Goal: Check status: Check status

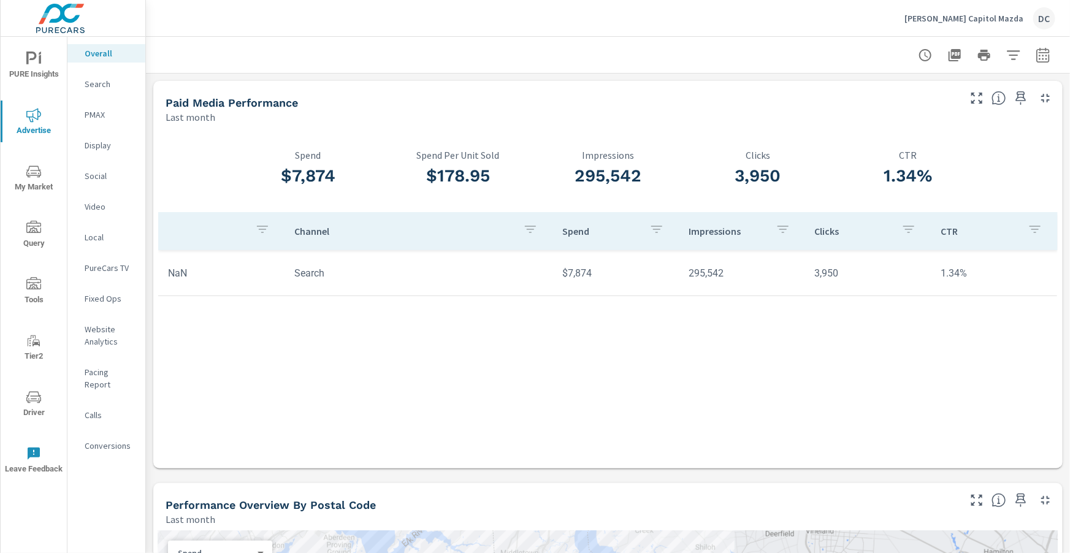
click at [97, 116] on p "PMAX" at bounding box center [110, 115] width 51 height 12
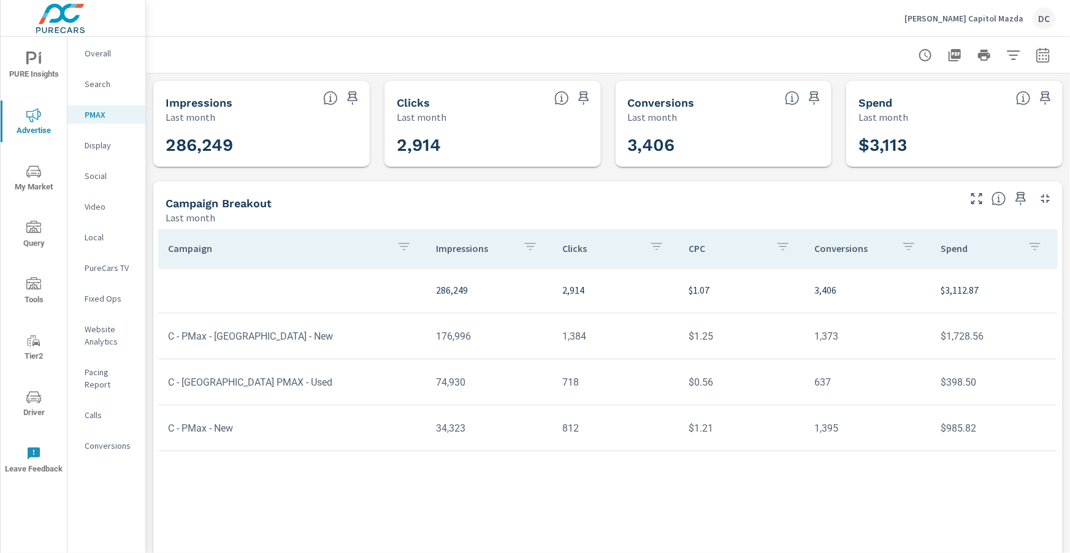
click at [951, 20] on p "Hertrich Capitol Mazda" at bounding box center [963, 18] width 119 height 11
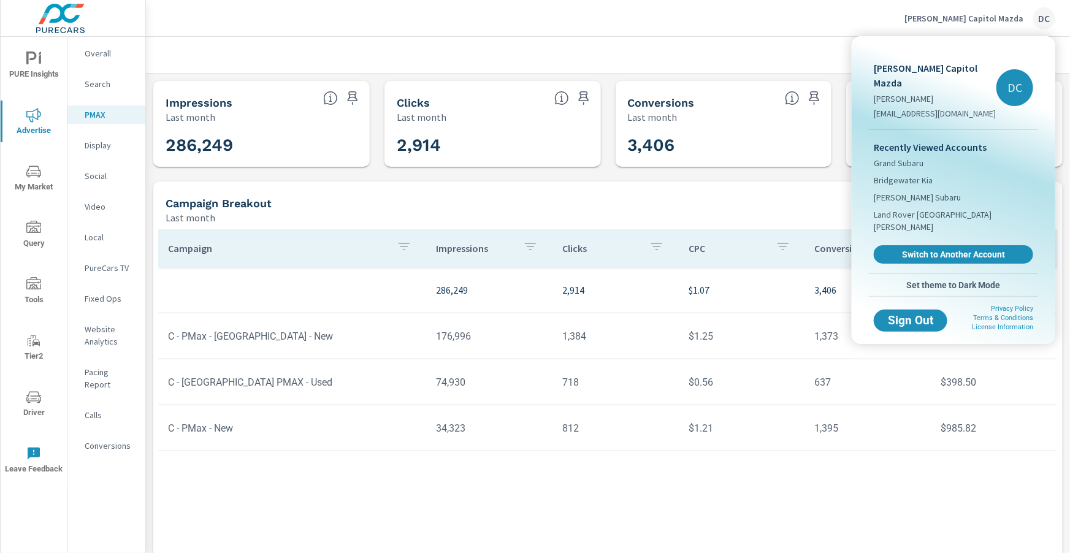
click at [951, 20] on body "PURE Insights Advertise My Market Query Tools Tier2 Driver Leave Feedback Overa…" at bounding box center [535, 276] width 1070 height 553
click at [926, 245] on link "Switch to Another Account" at bounding box center [953, 254] width 164 height 19
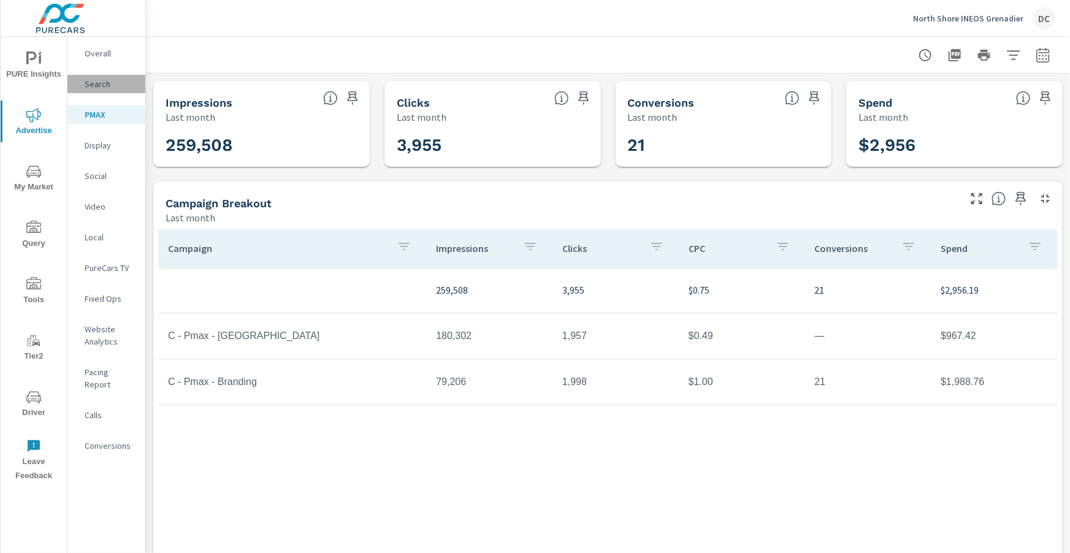
click at [109, 84] on p "Search" at bounding box center [110, 84] width 51 height 12
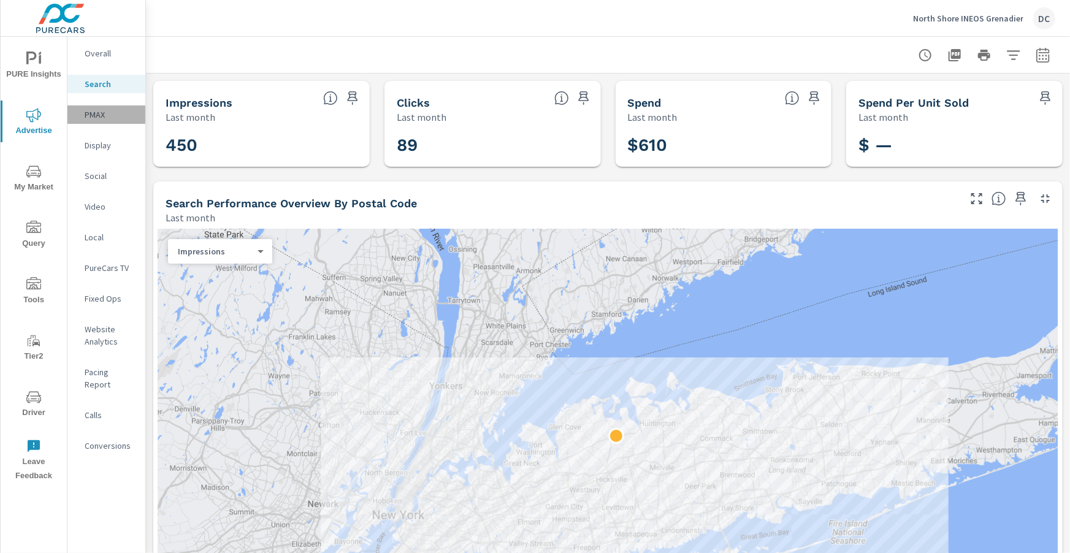
click at [99, 118] on p "PMAX" at bounding box center [110, 115] width 51 height 12
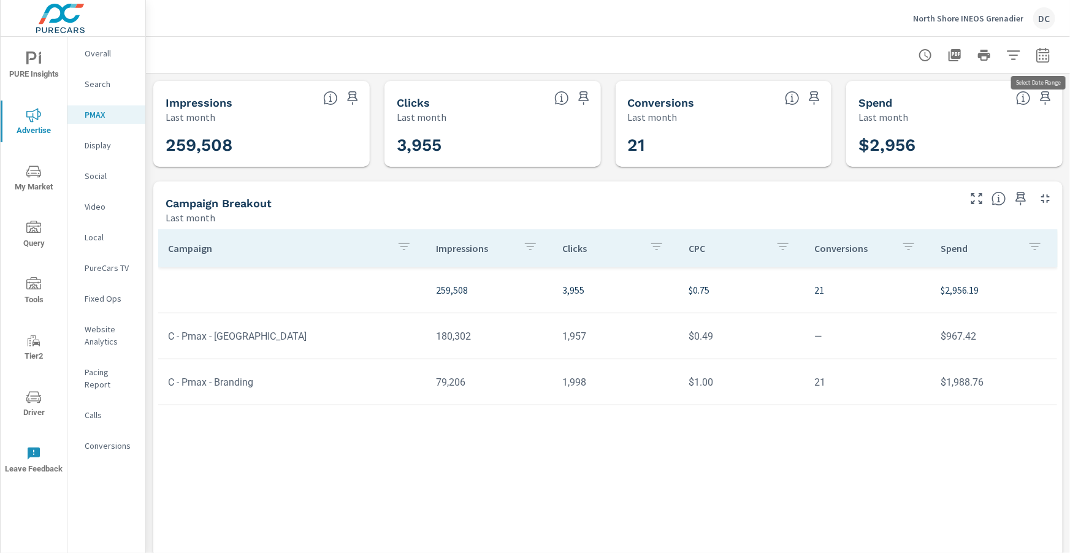
click at [1048, 57] on icon "button" at bounding box center [1042, 54] width 13 height 15
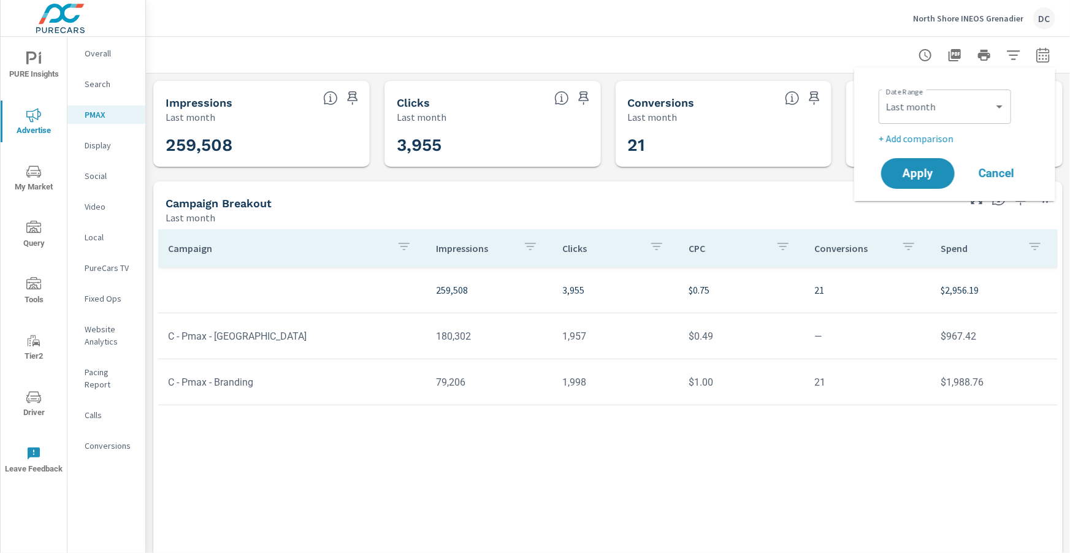
click at [951, 120] on div "Custom [DATE] Last week Last 7 days Last 14 days Last 30 days Last 45 days Last…" at bounding box center [945, 107] width 132 height 34
click at [955, 109] on select "Custom [DATE] Last week Last 7 days Last 14 days Last 30 days Last 45 days Last…" at bounding box center [944, 106] width 123 height 25
select select "Month to date"
click at [944, 163] on button "Apply" at bounding box center [918, 174] width 76 height 32
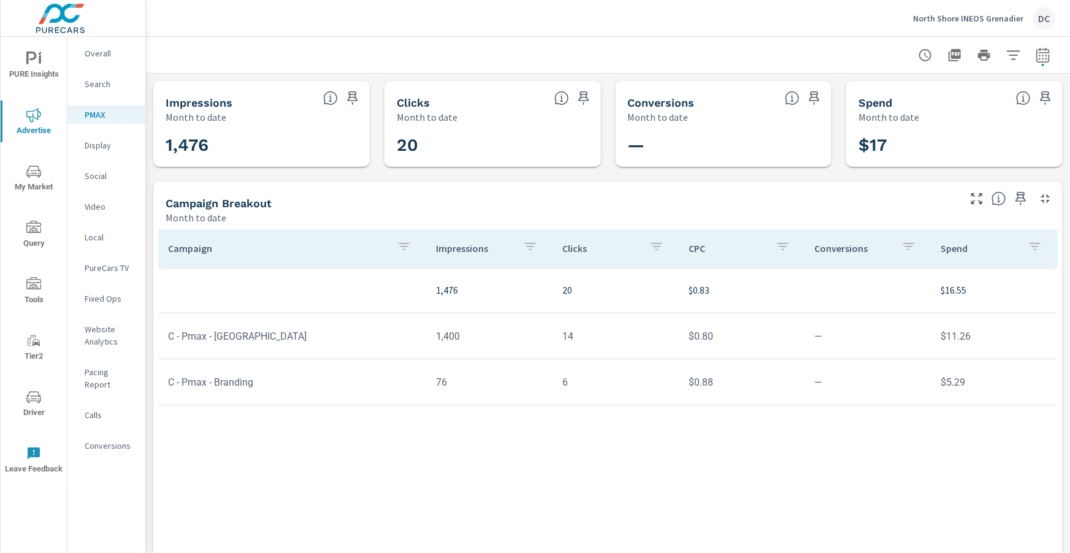
click at [99, 79] on p "Search" at bounding box center [110, 84] width 51 height 12
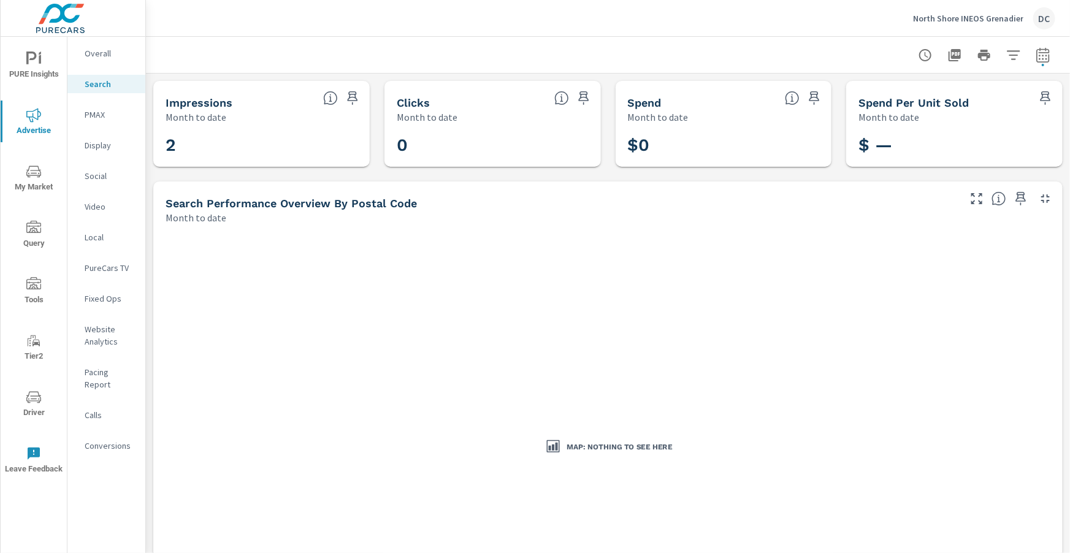
click at [99, 40] on nav "Overall Search PMAX Display Social Video Local PureCars TV Fixed Ops Website An…" at bounding box center [106, 254] width 78 height 435
click at [101, 50] on p "Overall" at bounding box center [110, 53] width 51 height 12
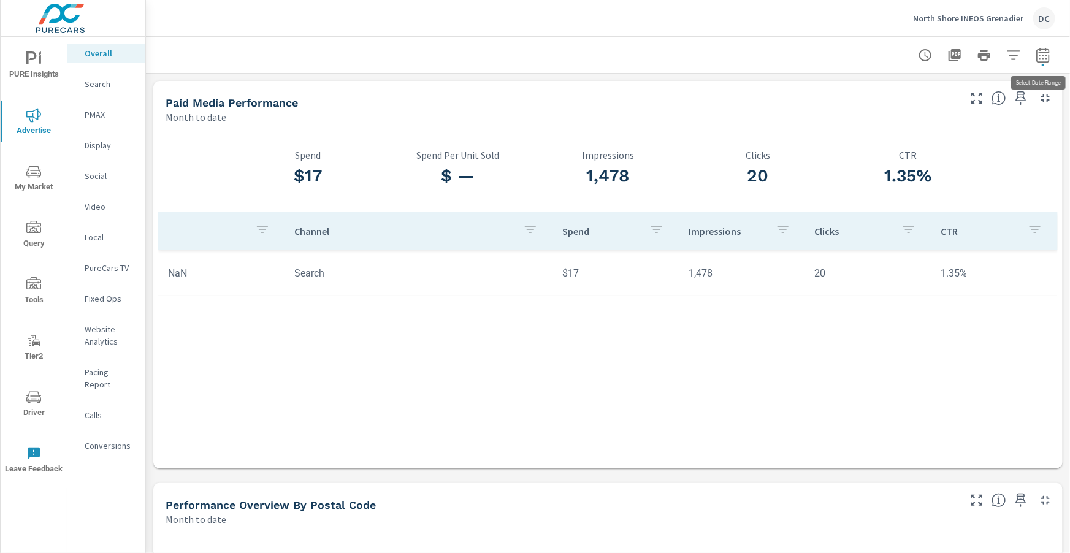
click at [1040, 53] on icon "button" at bounding box center [1042, 55] width 15 height 15
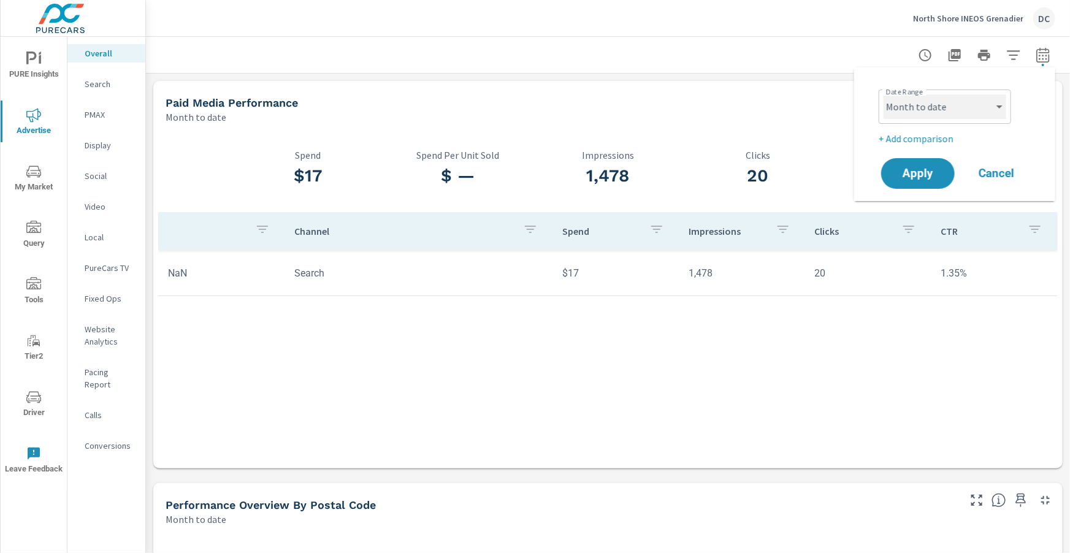
click at [974, 104] on select "Custom [DATE] Last week Last 7 days Last 14 days Last 30 days Last 45 days Last…" at bounding box center [944, 106] width 123 height 25
select select "Last month"
click at [926, 162] on button "Apply" at bounding box center [918, 174] width 76 height 32
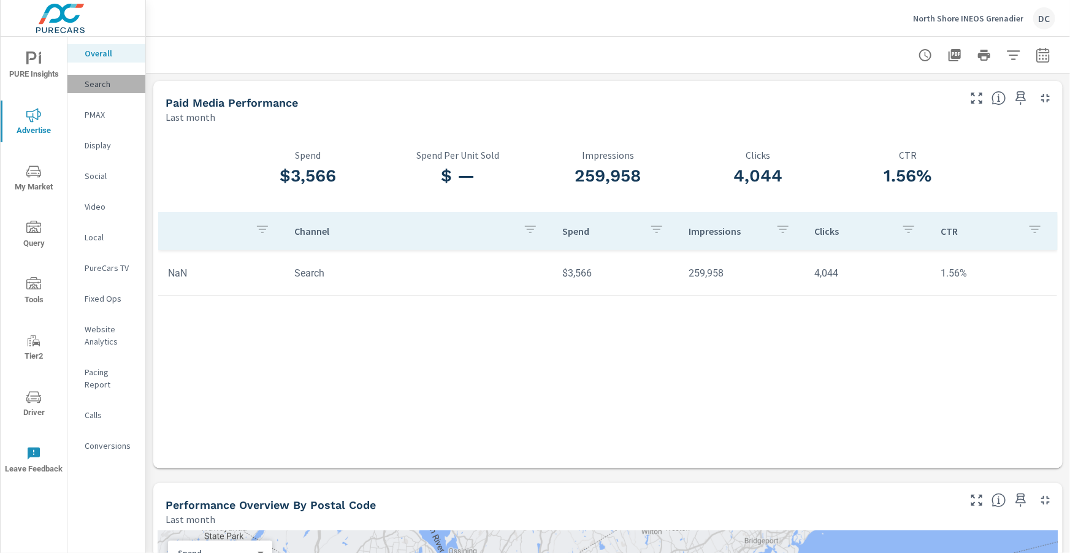
click at [90, 85] on p "Search" at bounding box center [110, 84] width 51 height 12
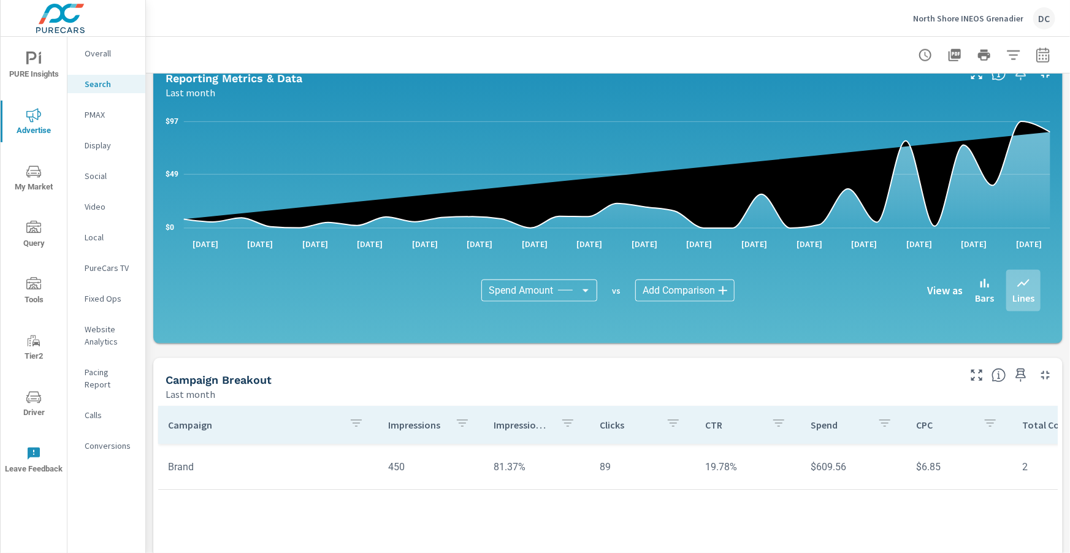
scroll to position [828, 0]
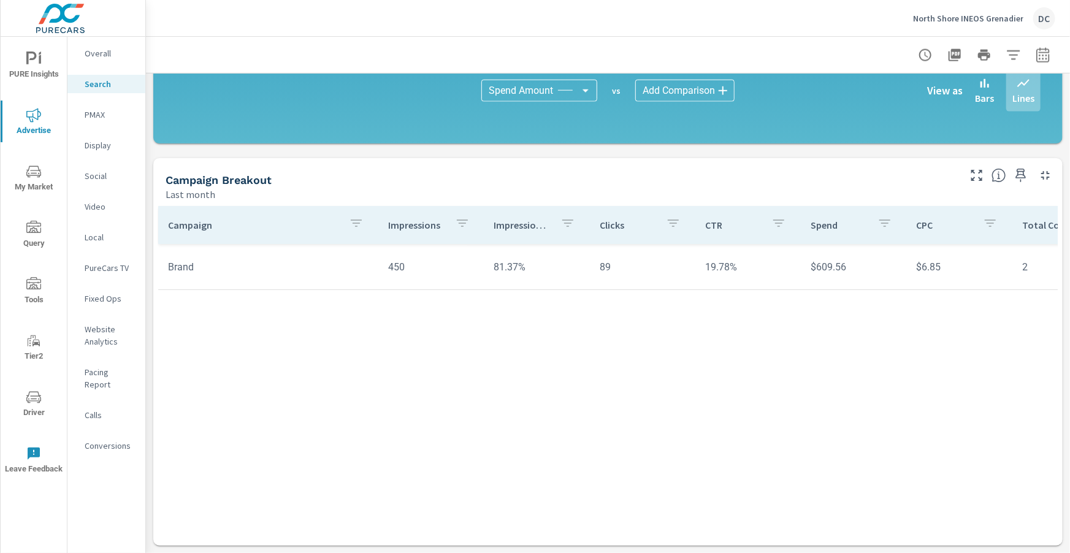
click at [96, 120] on p "PMAX" at bounding box center [110, 115] width 51 height 12
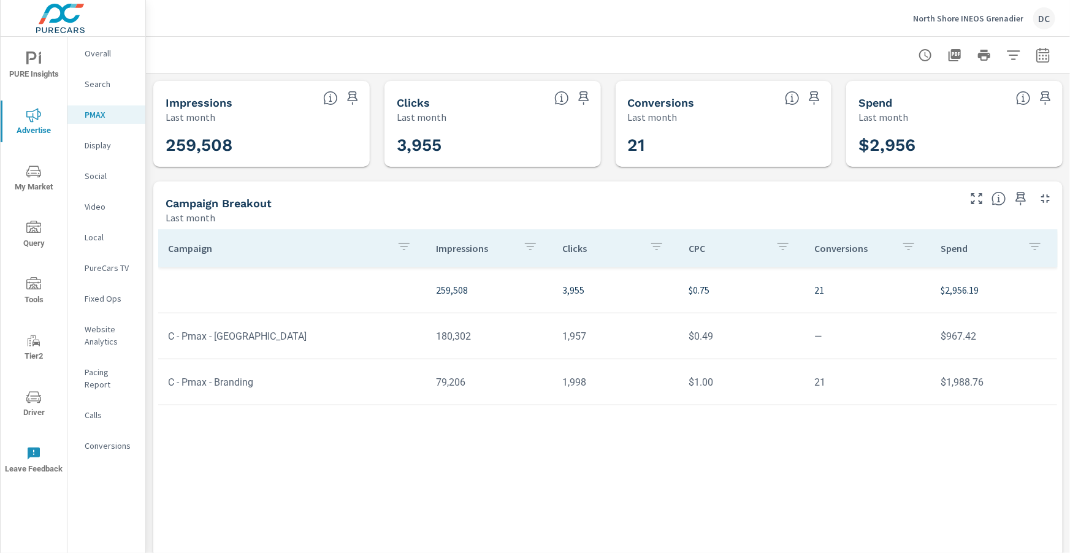
click at [1040, 54] on icon "button" at bounding box center [1042, 55] width 15 height 15
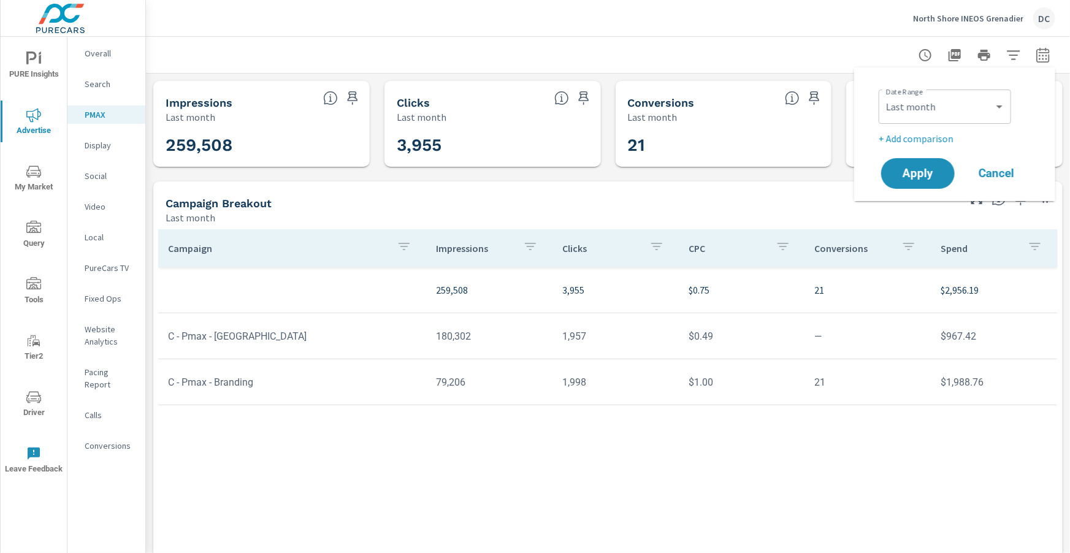
click at [1013, 104] on div "Date Range Custom [DATE] Last week Last 7 days Last 14 days Last 30 days Last 4…" at bounding box center [957, 106] width 157 height 42
click at [993, 104] on select "Custom [DATE] Last week Last 7 days Last 14 days Last 30 days Last 45 days Last…" at bounding box center [944, 106] width 123 height 25
select select "Month to date"
click at [947, 164] on button "Apply" at bounding box center [918, 174] width 76 height 32
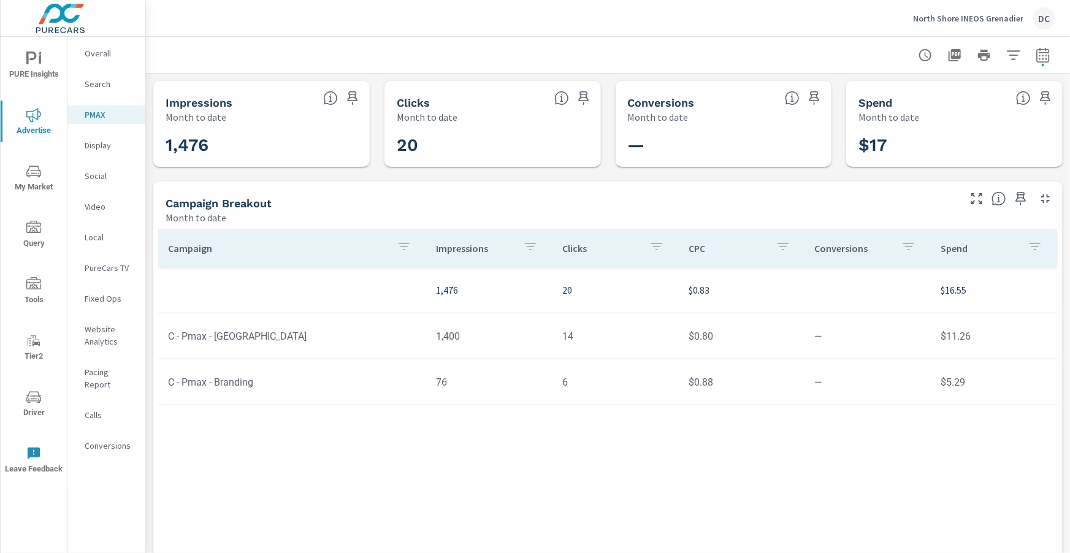
click at [99, 87] on p "Search" at bounding box center [110, 84] width 51 height 12
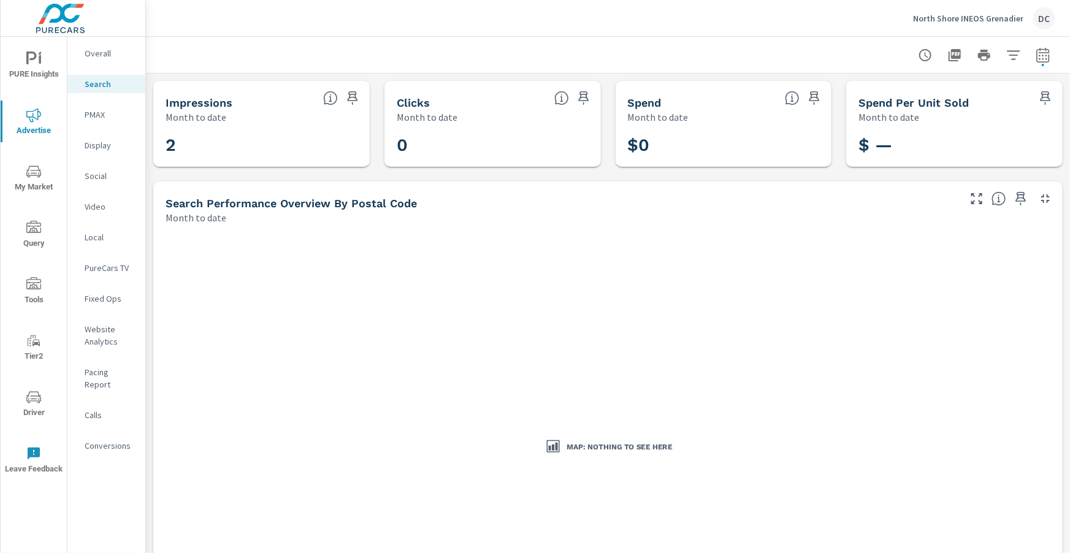
click at [88, 63] on nav "Overall Search PMAX Display Social Video Local PureCars TV Fixed Ops Website An…" at bounding box center [106, 254] width 78 height 435
click at [107, 55] on p "Overall" at bounding box center [110, 53] width 51 height 12
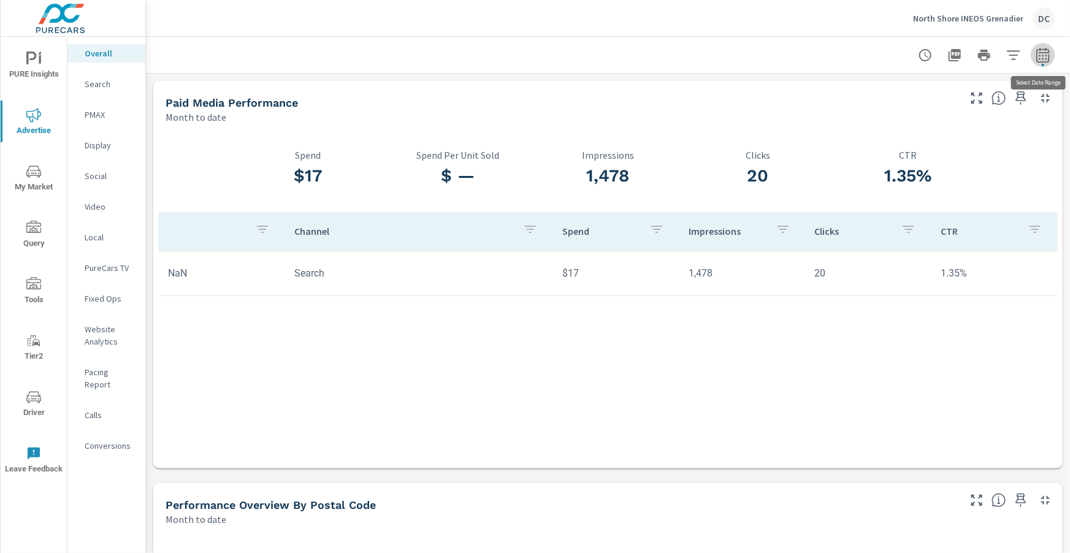
click at [1037, 63] on button "button" at bounding box center [1043, 55] width 25 height 25
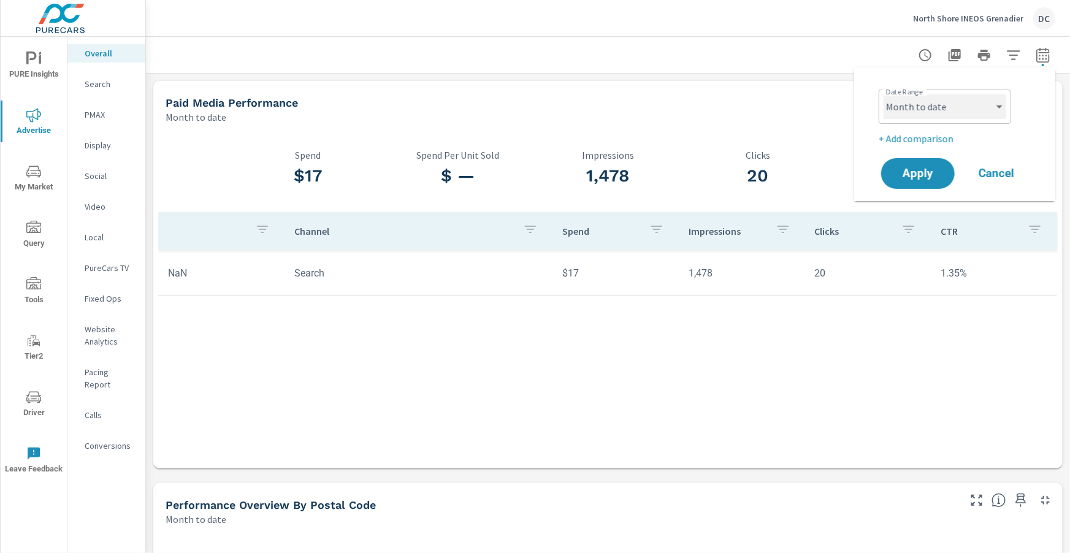
click at [990, 102] on select "Custom [DATE] Last week Last 7 days Last 14 days Last 30 days Last 45 days Last…" at bounding box center [944, 106] width 123 height 25
select select "Last month"
click at [915, 166] on button "Apply" at bounding box center [918, 174] width 76 height 32
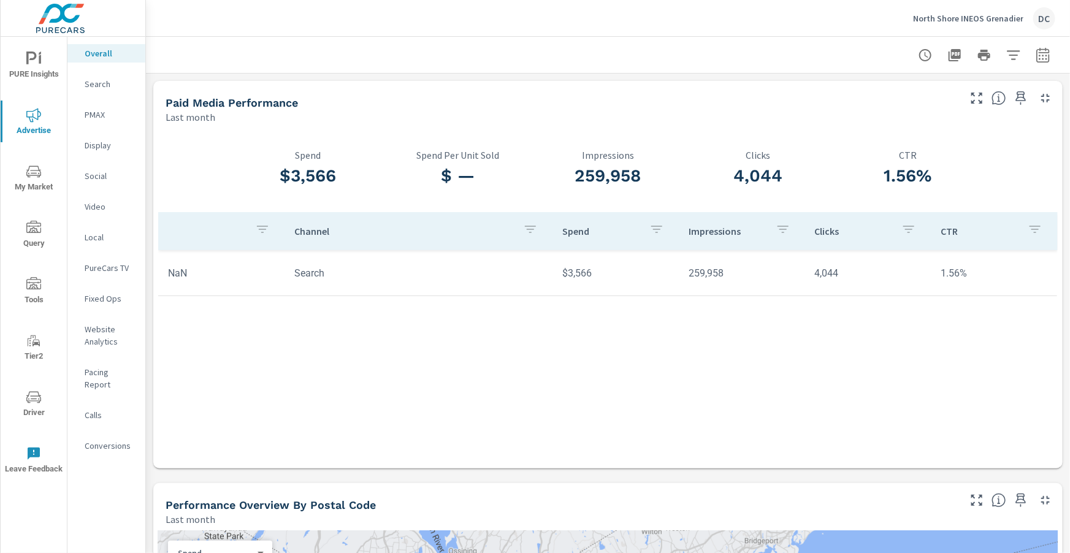
click at [96, 87] on p "Search" at bounding box center [110, 84] width 51 height 12
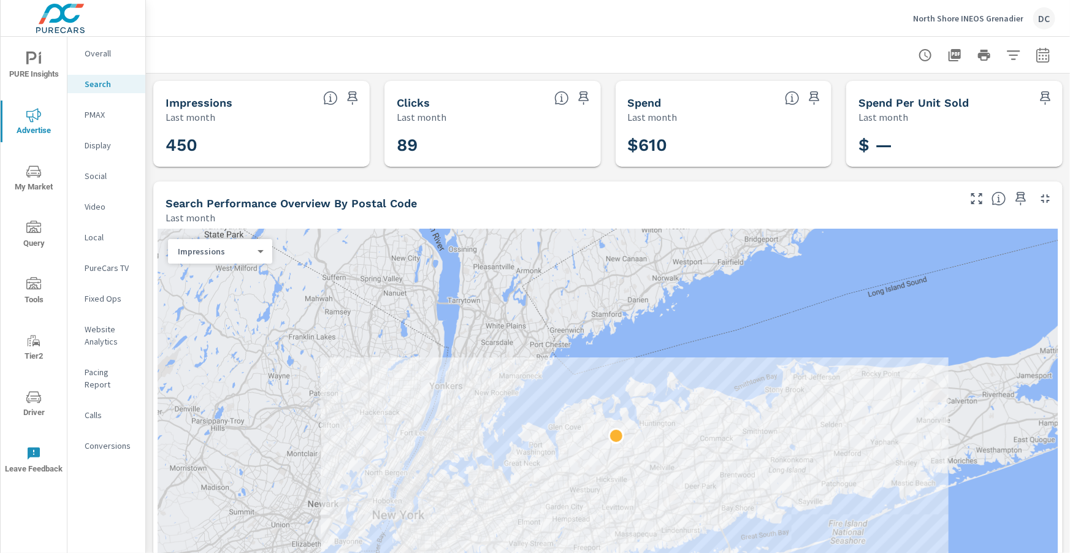
click at [93, 117] on p "PMAX" at bounding box center [110, 115] width 51 height 12
